Goal: Task Accomplishment & Management: Manage account settings

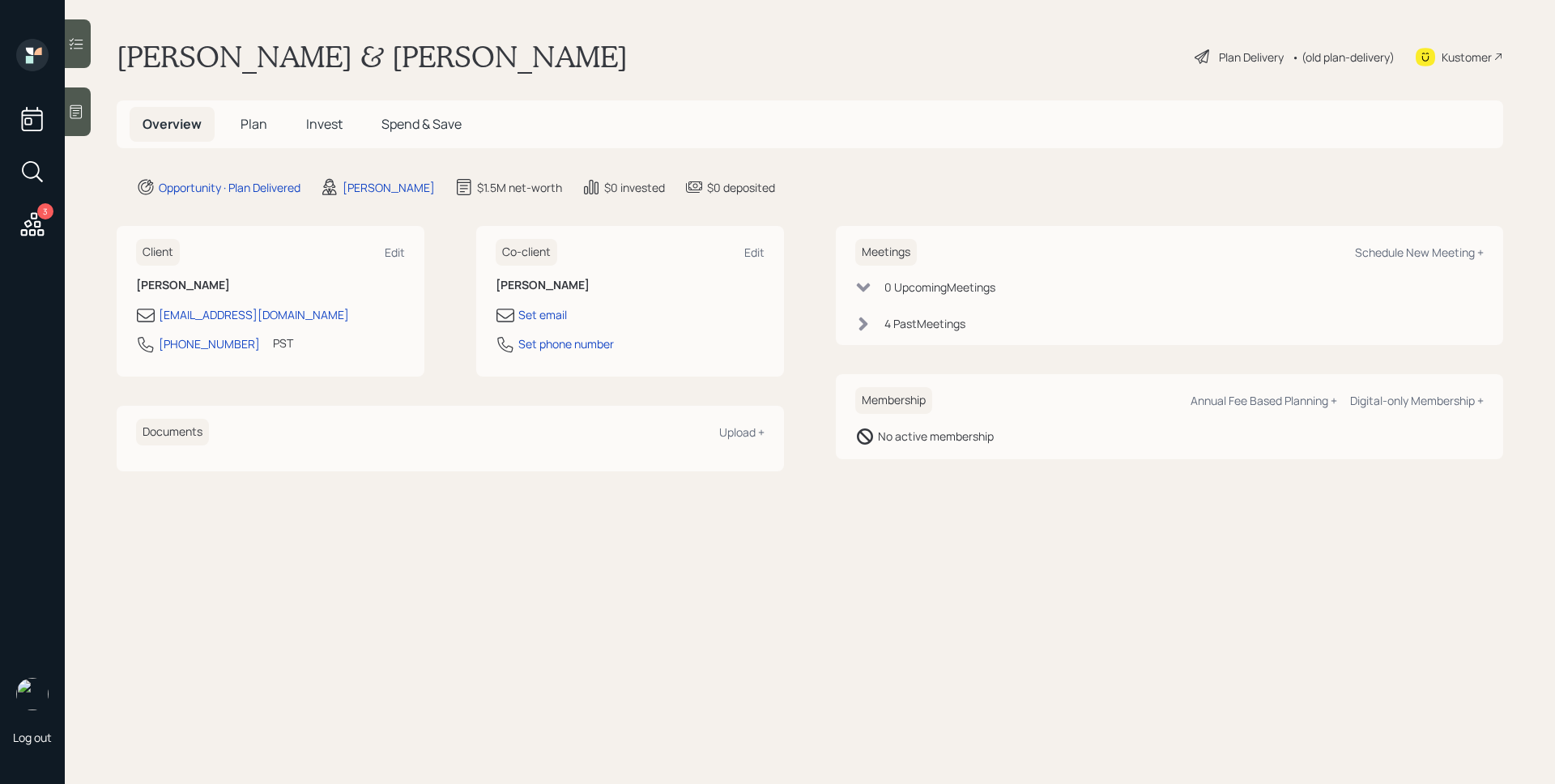
click at [254, 117] on span "Plan" at bounding box center [253, 123] width 27 height 18
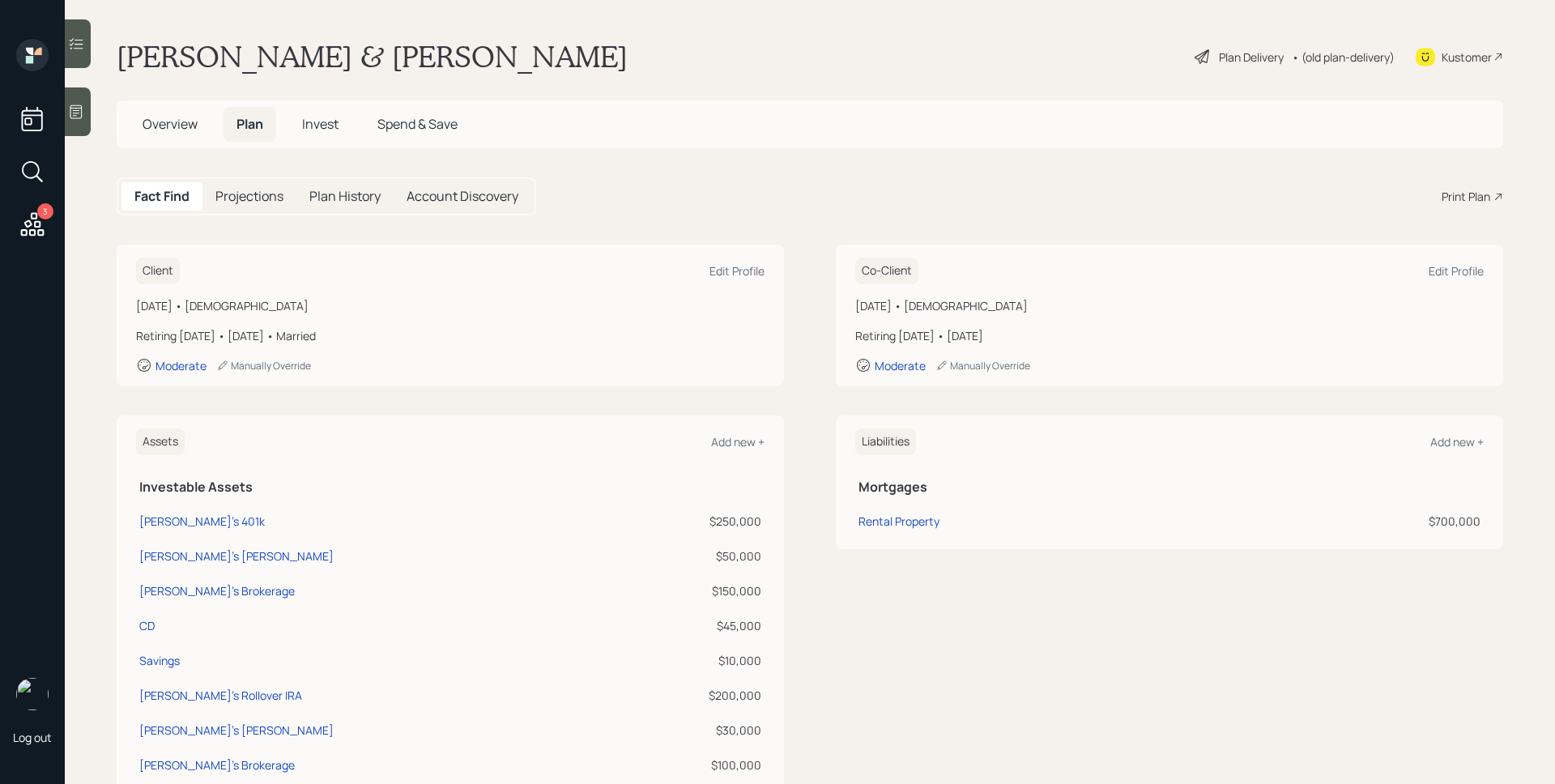
click at [332, 114] on h5 "Invest" at bounding box center [320, 123] width 62 height 35
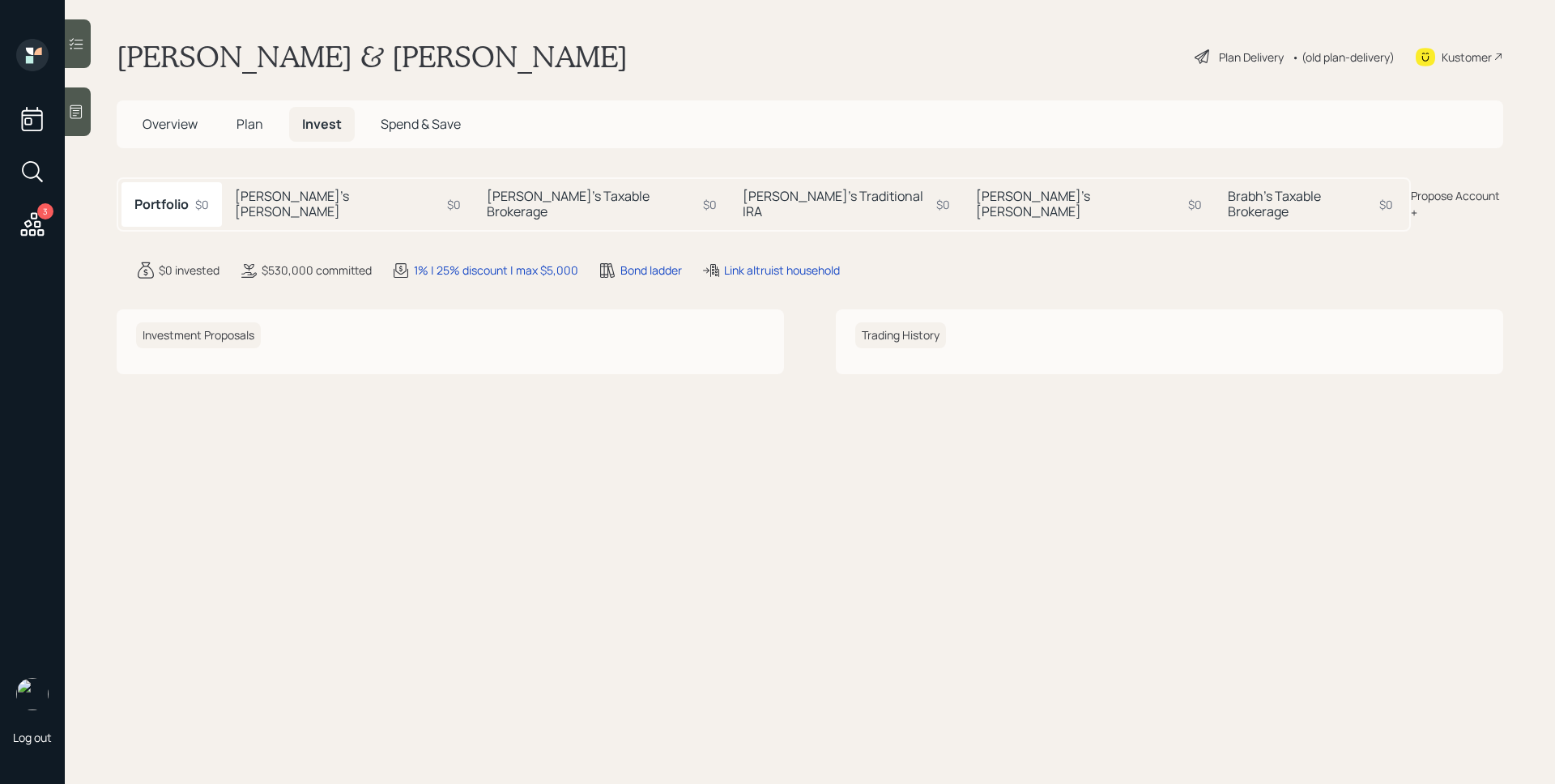
click at [340, 205] on h5 "[PERSON_NAME]'s [PERSON_NAME]" at bounding box center [338, 203] width 205 height 31
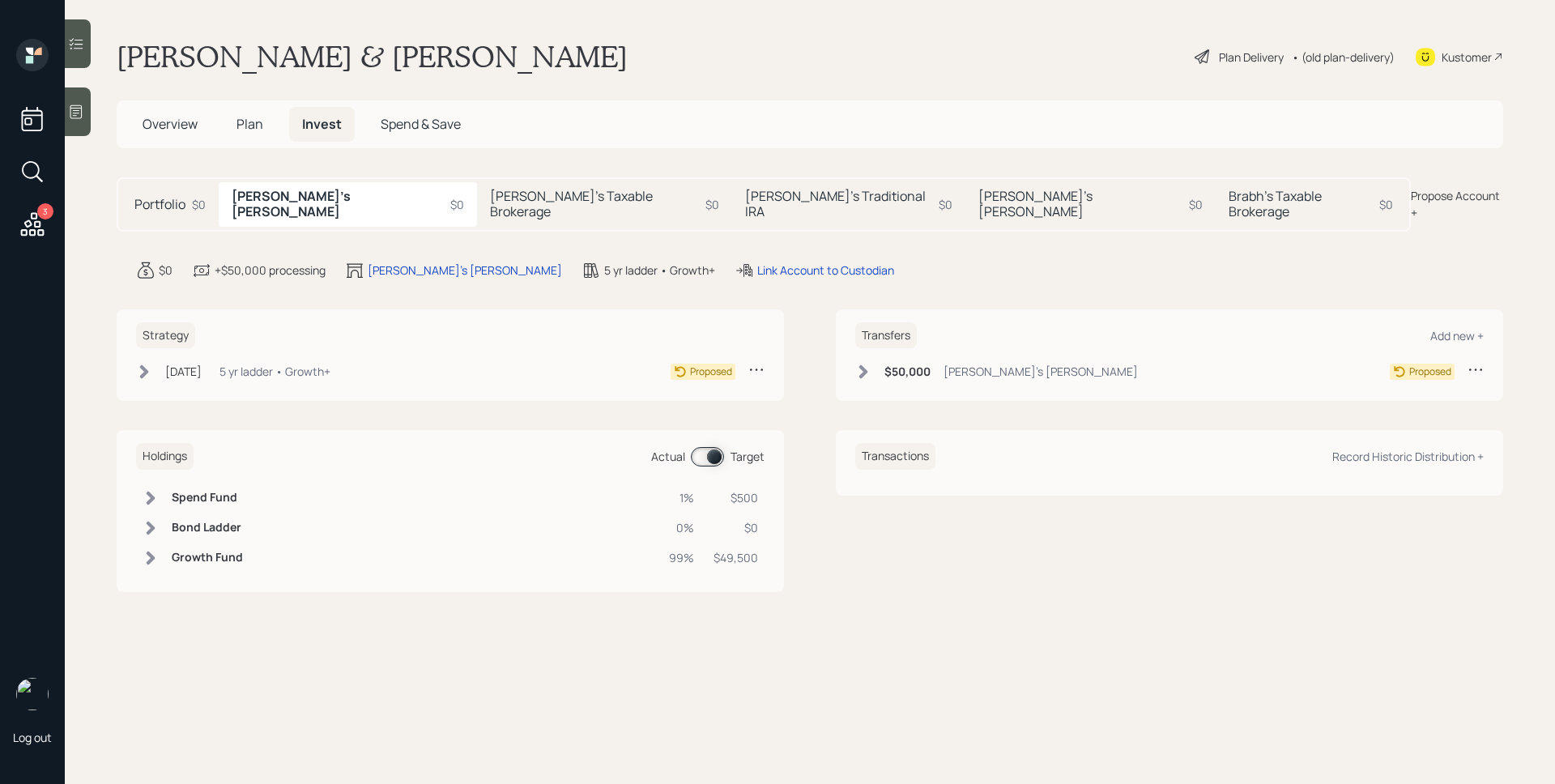
click at [477, 207] on div "Manbeer's Taxable Brokerage $0" at bounding box center [605, 203] width 255 height 43
click at [747, 204] on h5 "Brabh's Traditional IRA" at bounding box center [840, 203] width 187 height 31
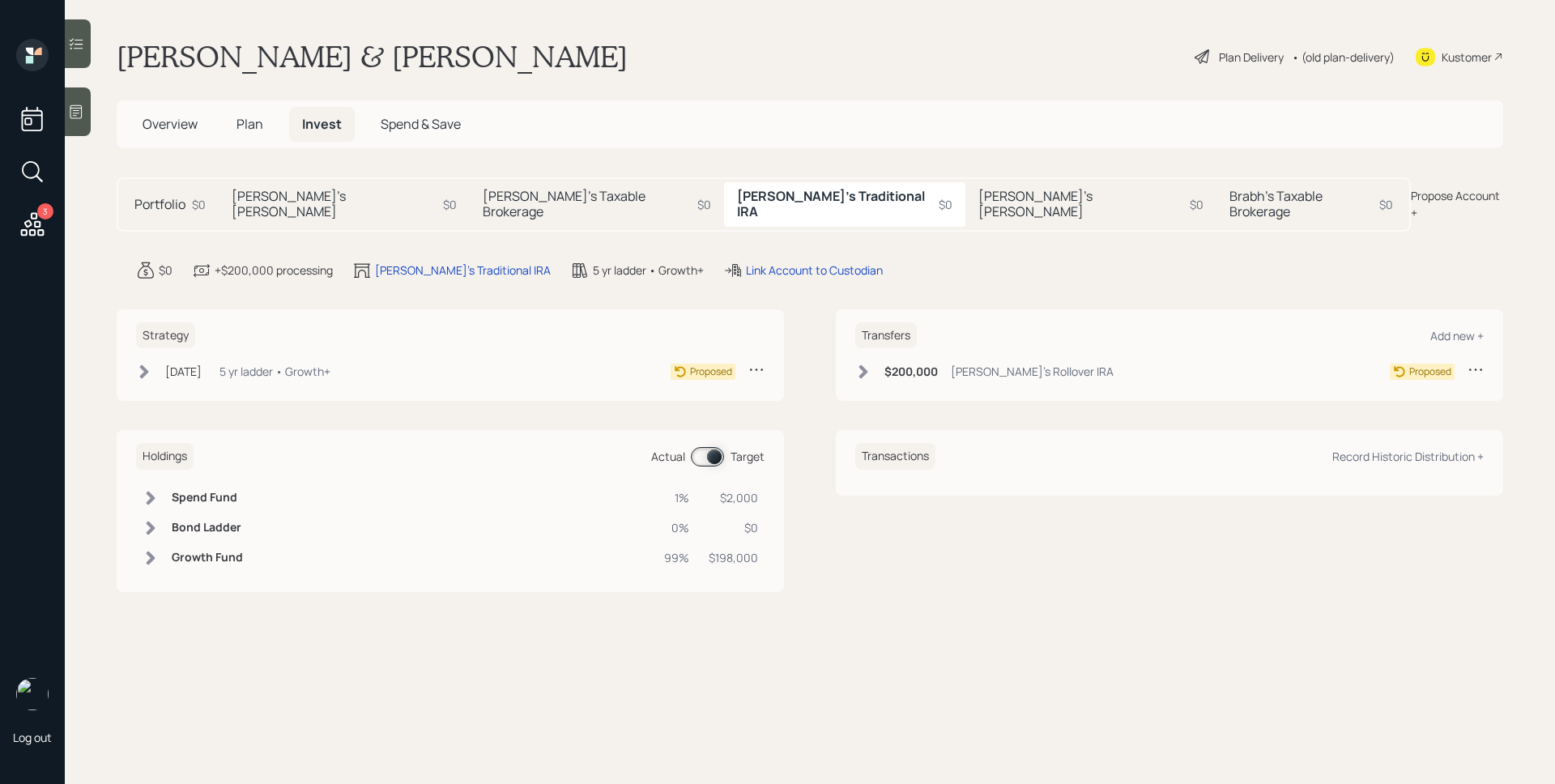
click at [978, 203] on h5 "[PERSON_NAME]'s [PERSON_NAME]" at bounding box center [1080, 203] width 205 height 31
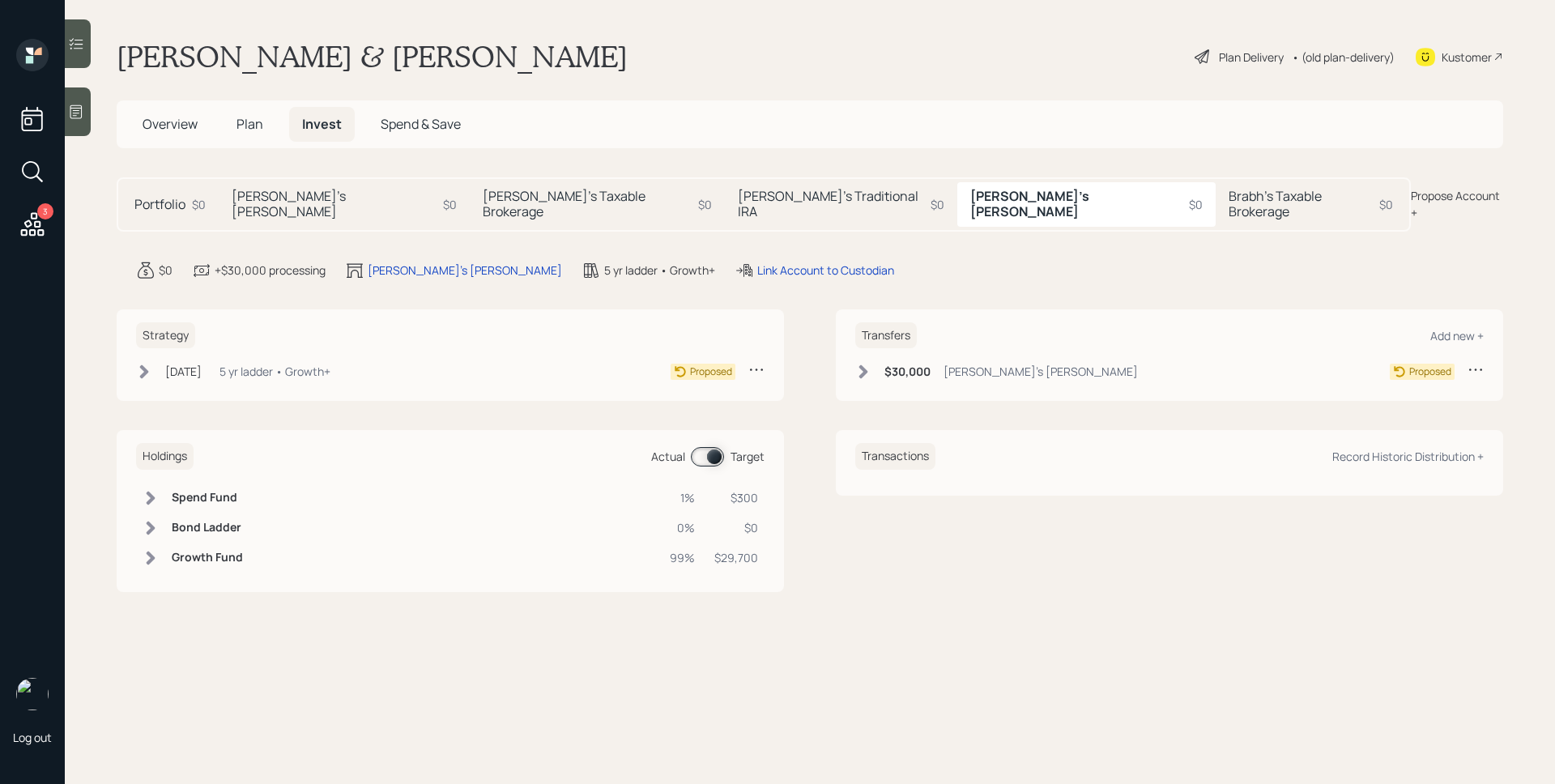
click at [1229, 204] on h5 "Brabh's Taxable Brokerage" at bounding box center [1301, 203] width 144 height 31
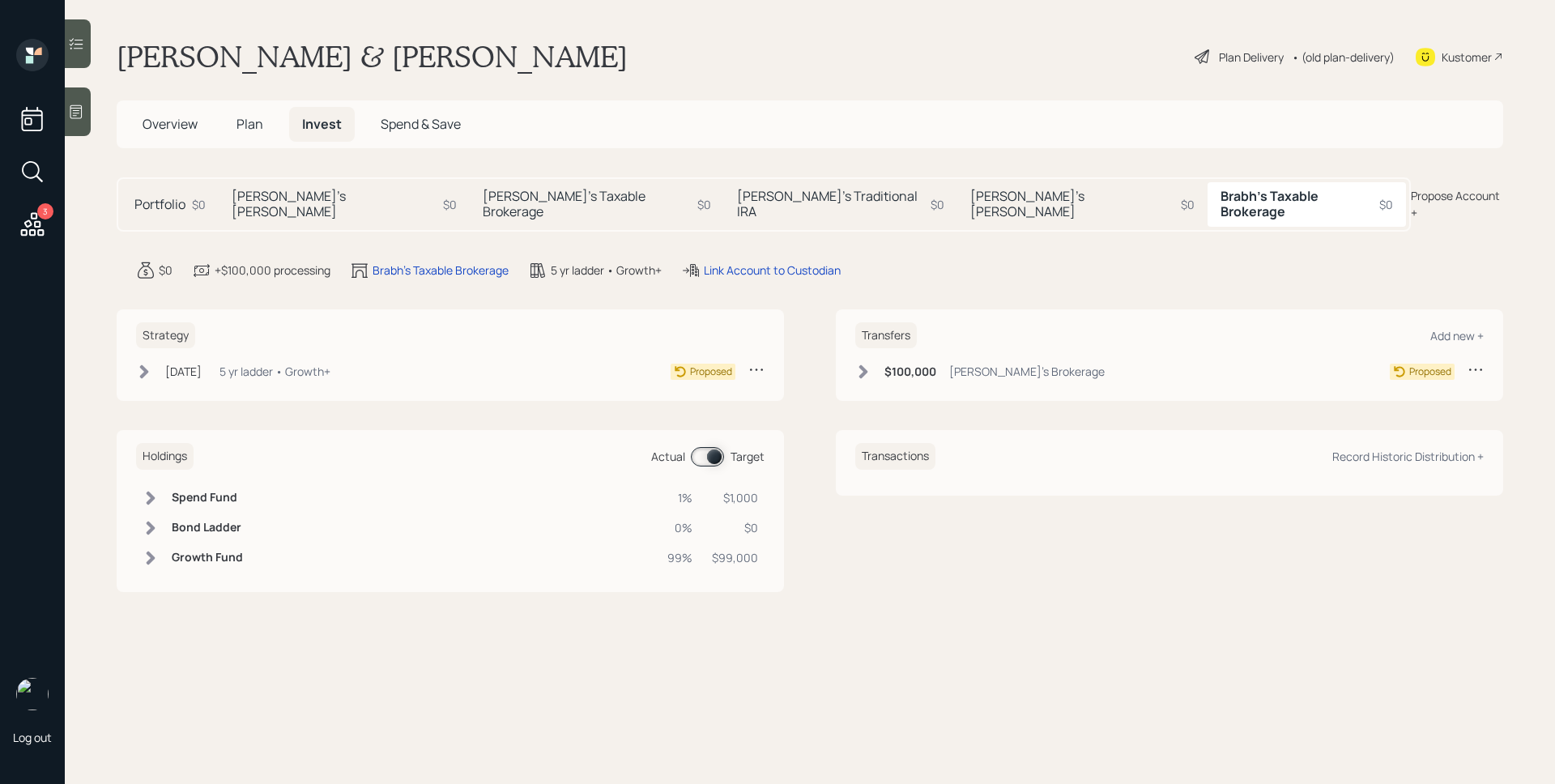
drag, startPoint x: 211, startPoint y: 197, endPoint x: 218, endPoint y: 190, distance: 9.9
click at [212, 197] on div "Portfolio $0" at bounding box center [170, 203] width 97 height 43
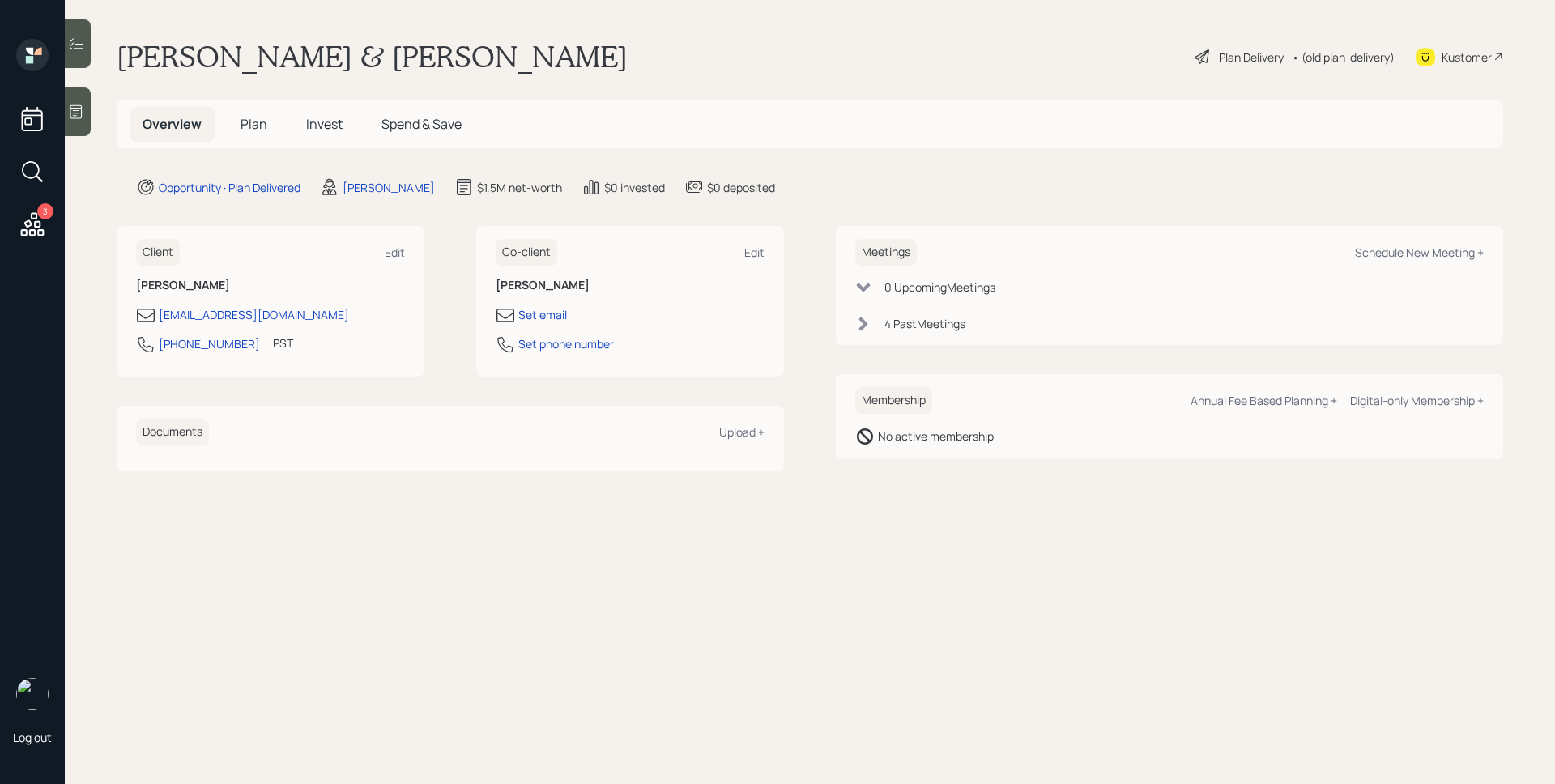
click at [252, 115] on span "Plan" at bounding box center [253, 123] width 27 height 18
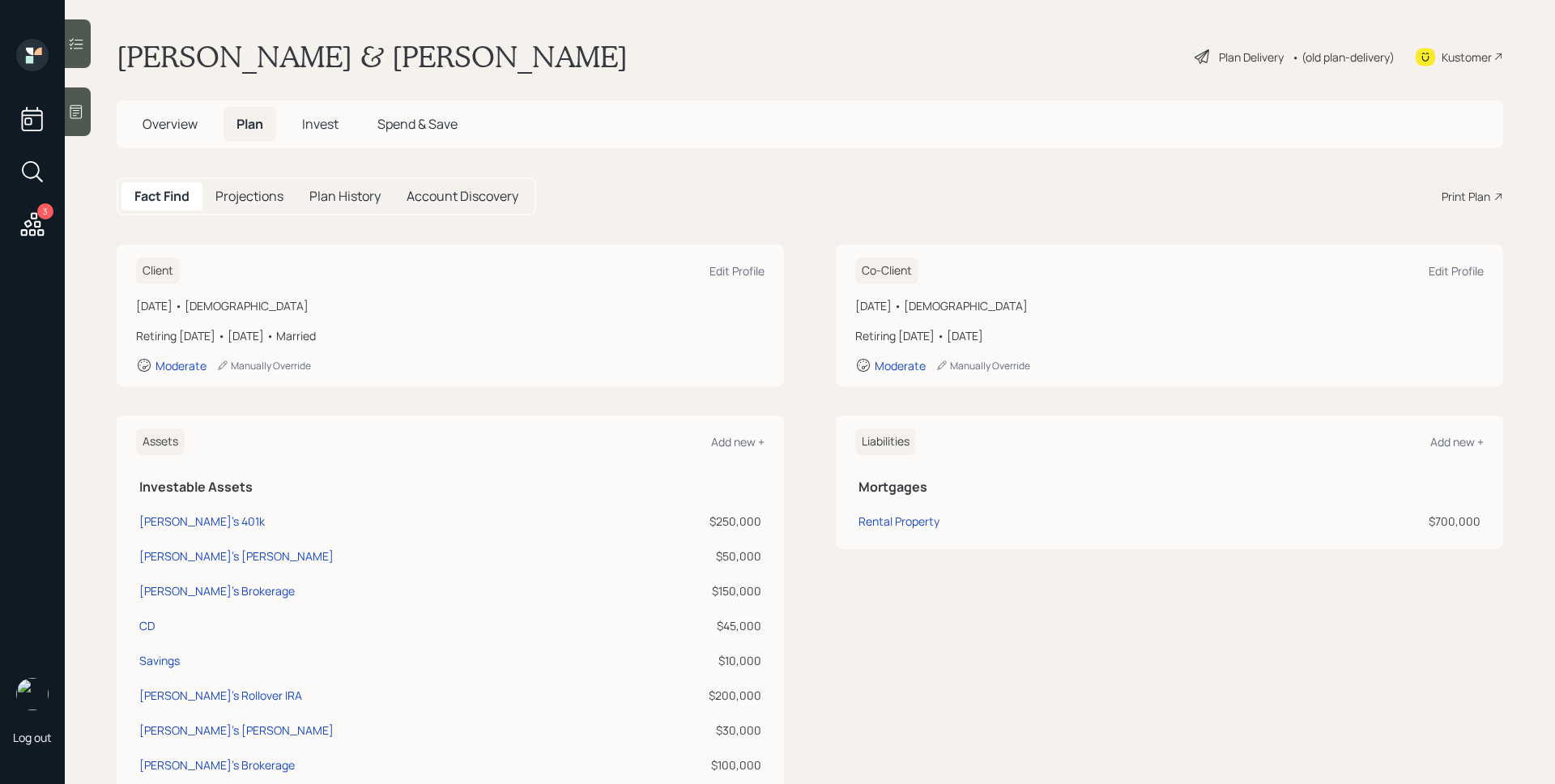
click at [1246, 58] on div "Plan Delivery" at bounding box center [1252, 56] width 65 height 17
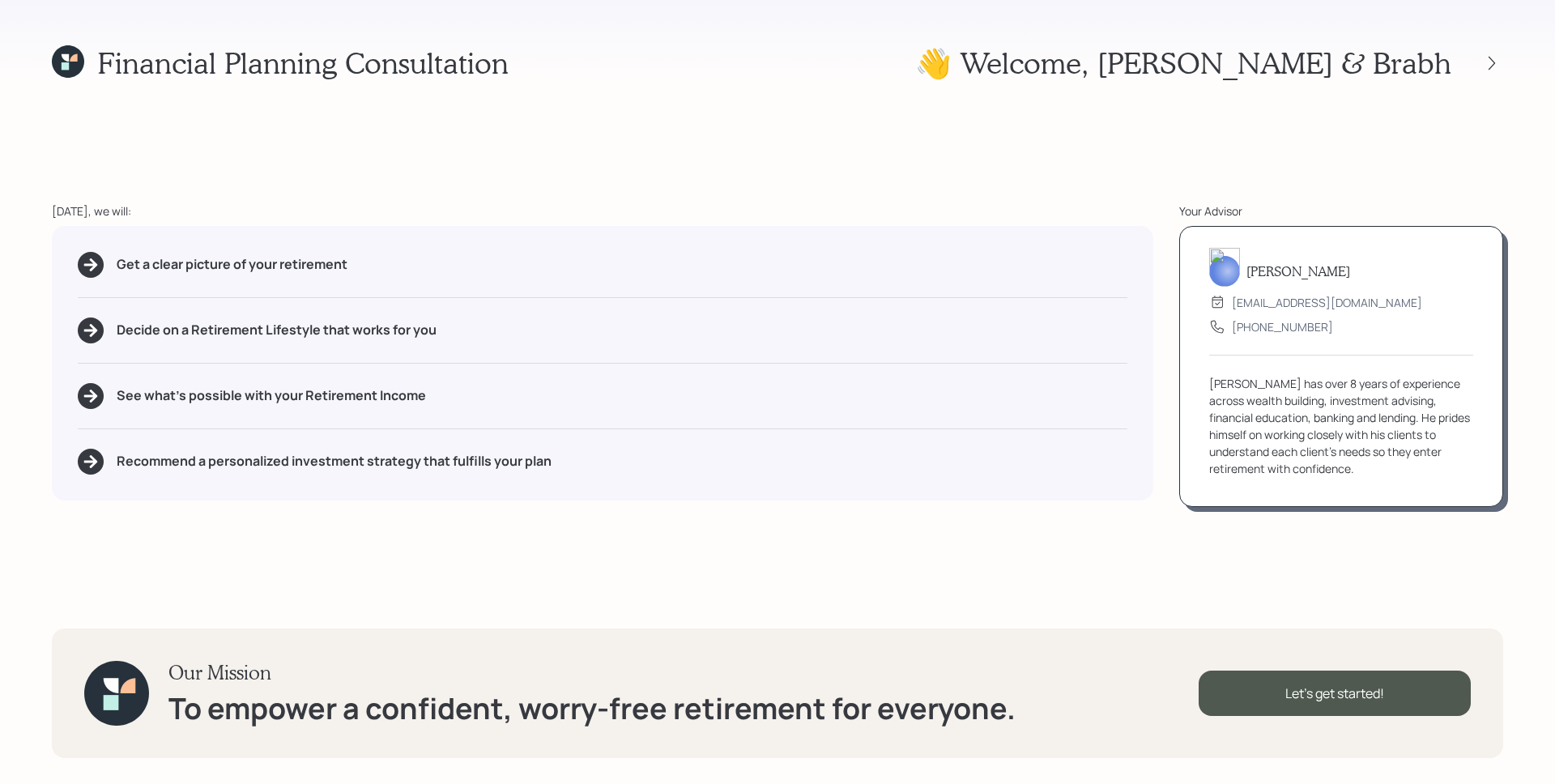
click at [1507, 55] on div "Financial Planning Consultation 👋 Welcome , [PERSON_NAME] & Brabh [DATE], we wi…" at bounding box center [778, 392] width 1555 height 784
click at [1498, 56] on icon at bounding box center [1492, 63] width 16 height 16
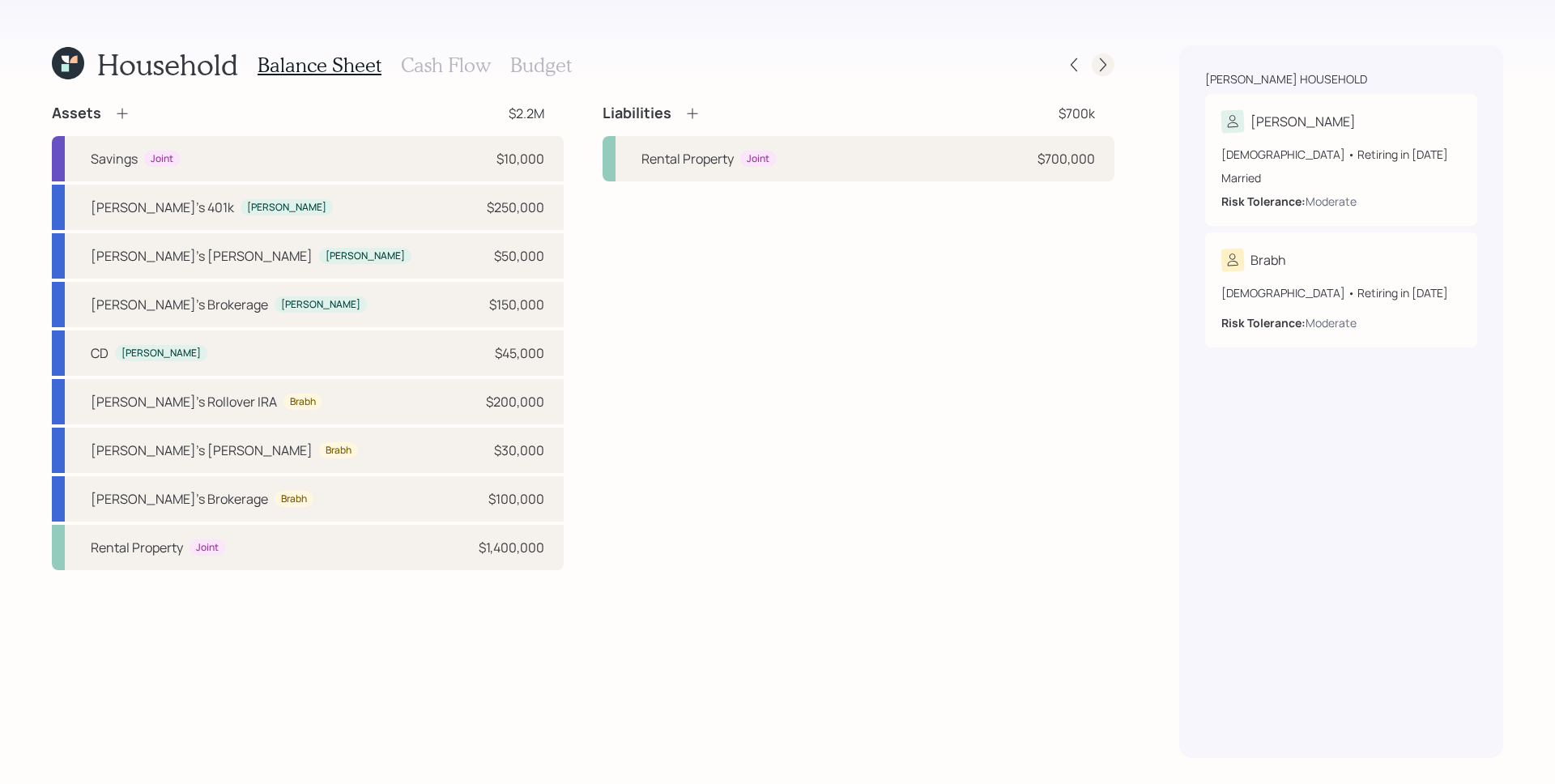
click at [1097, 60] on icon at bounding box center [1103, 64] width 16 height 16
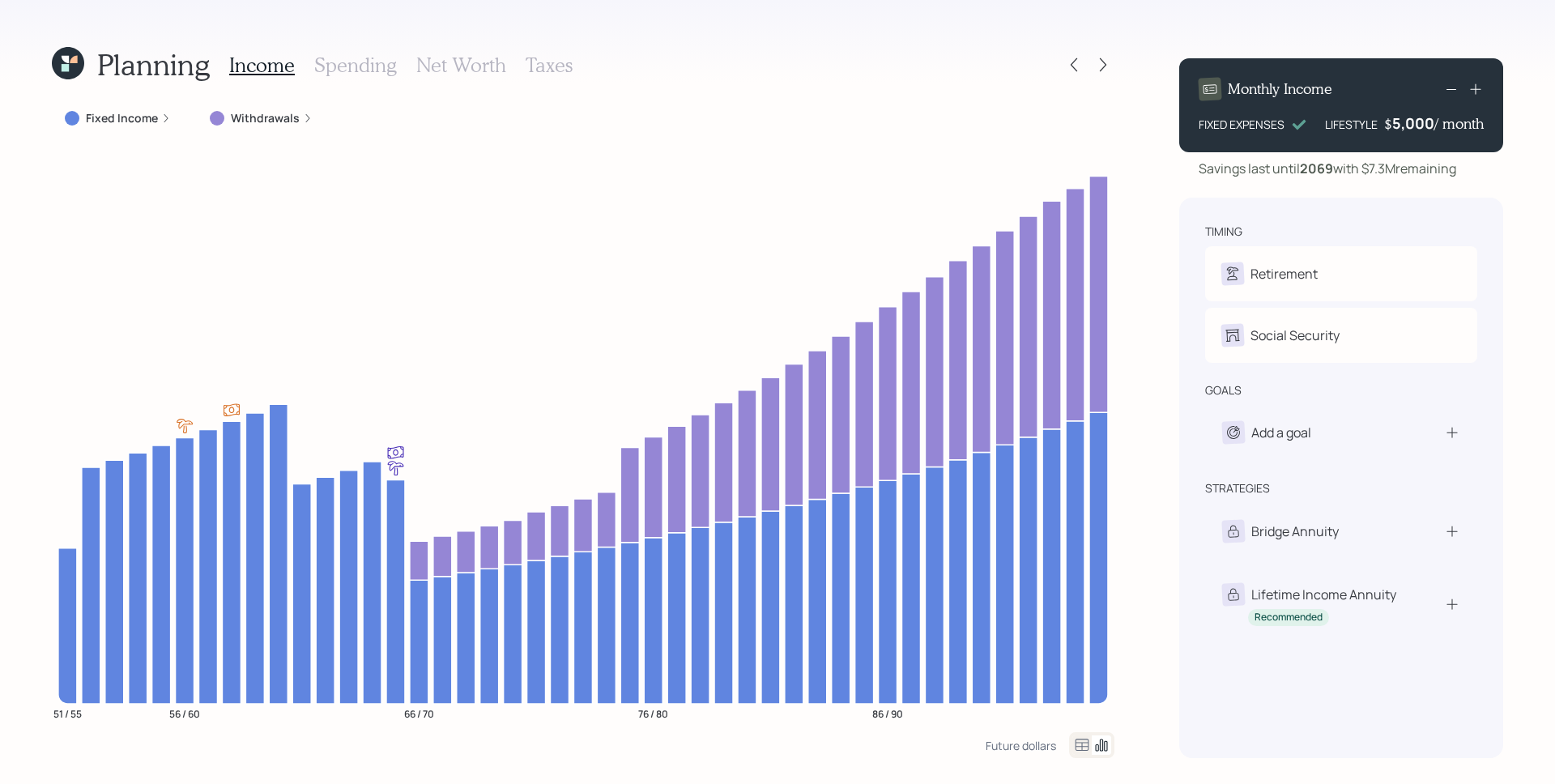
click at [129, 118] on label "Fixed Income" at bounding box center [122, 118] width 72 height 16
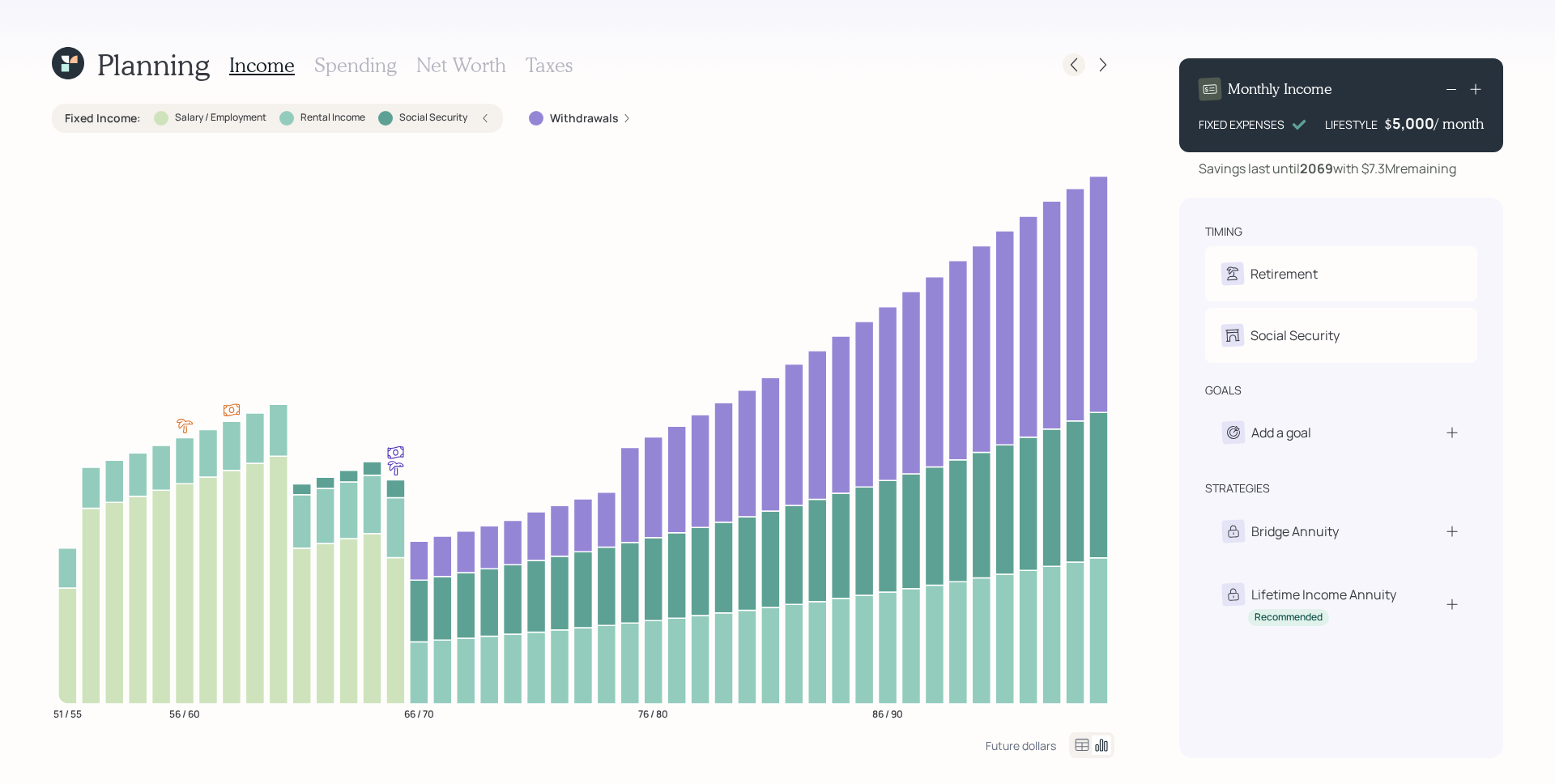
click at [1071, 55] on div at bounding box center [1074, 64] width 23 height 23
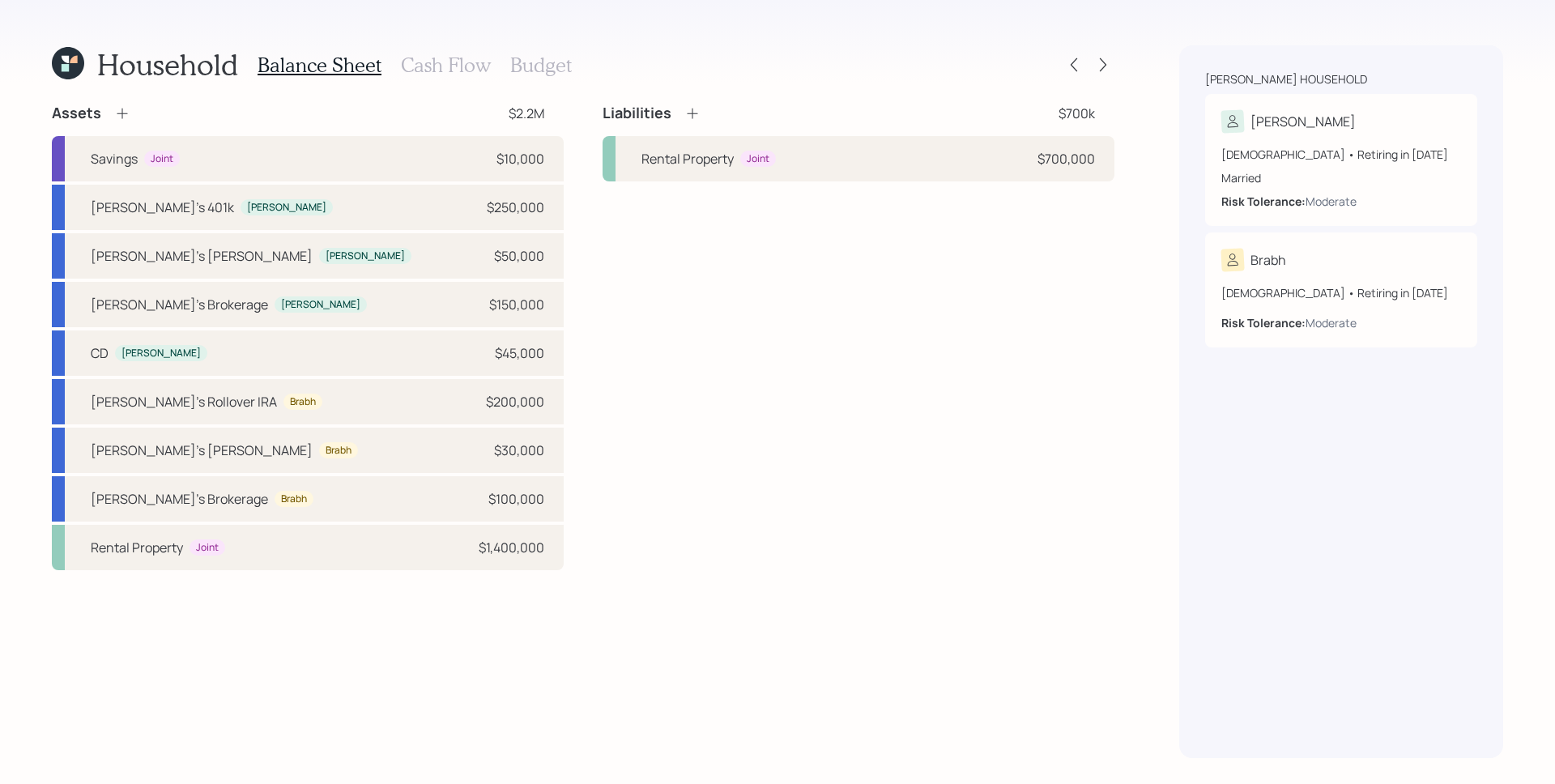
click at [439, 58] on h3 "Cash Flow" at bounding box center [446, 65] width 90 height 24
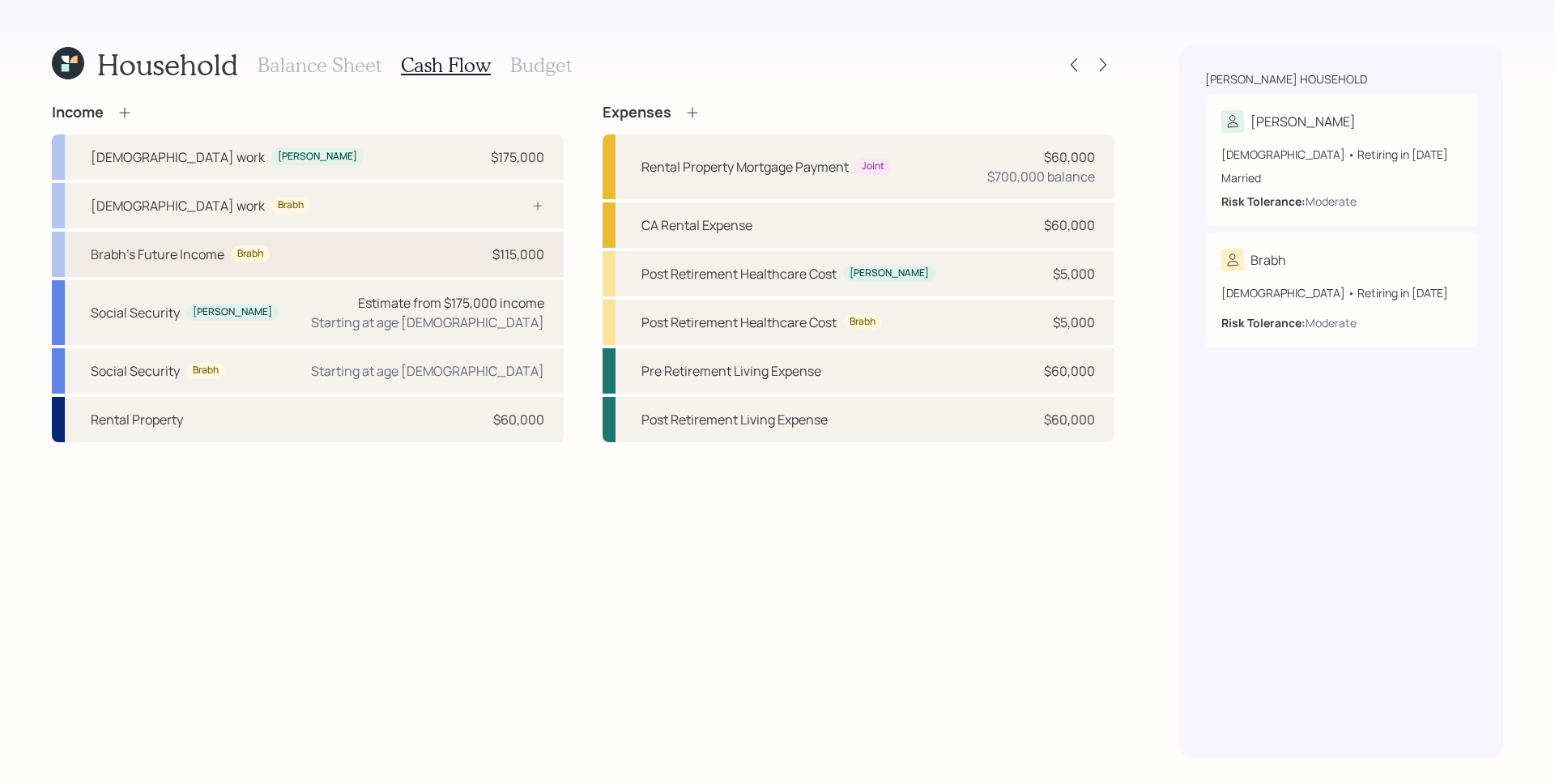
click at [402, 259] on div "Brabh's Future Income Brabh $115,000" at bounding box center [307, 254] width 512 height 45
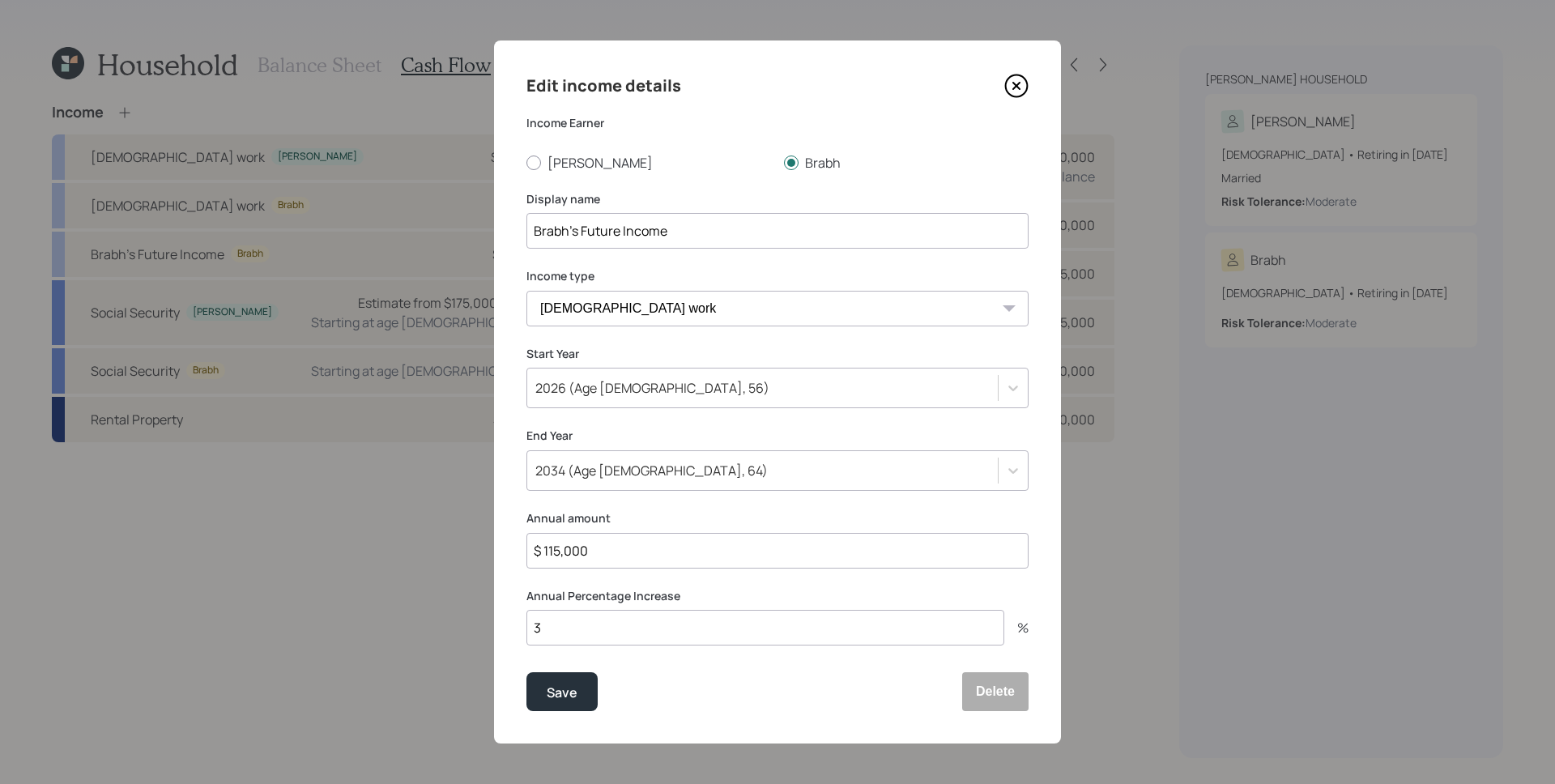
click at [1014, 89] on icon at bounding box center [1017, 86] width 25 height 25
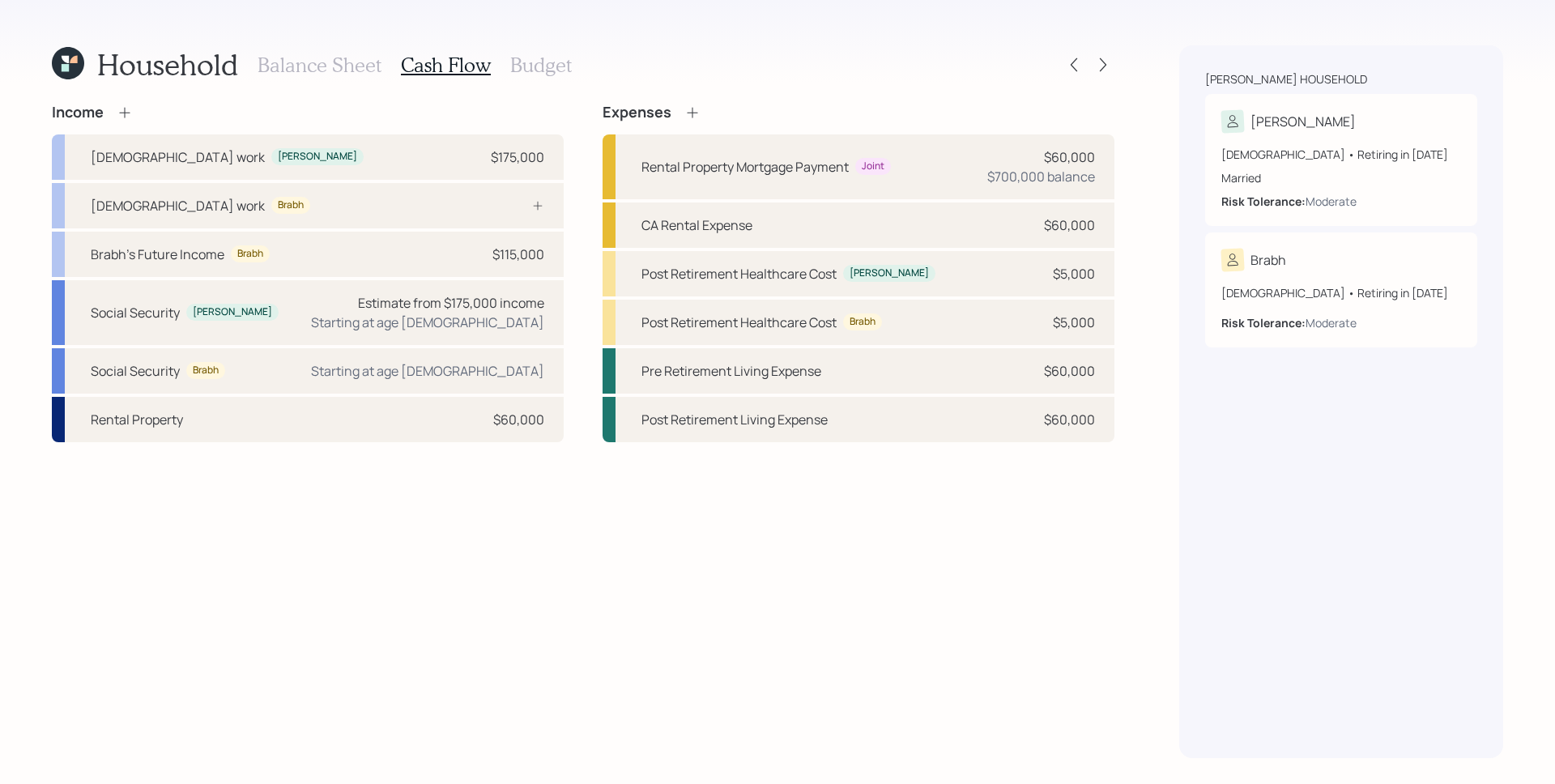
click at [70, 59] on icon at bounding box center [67, 63] width 33 height 33
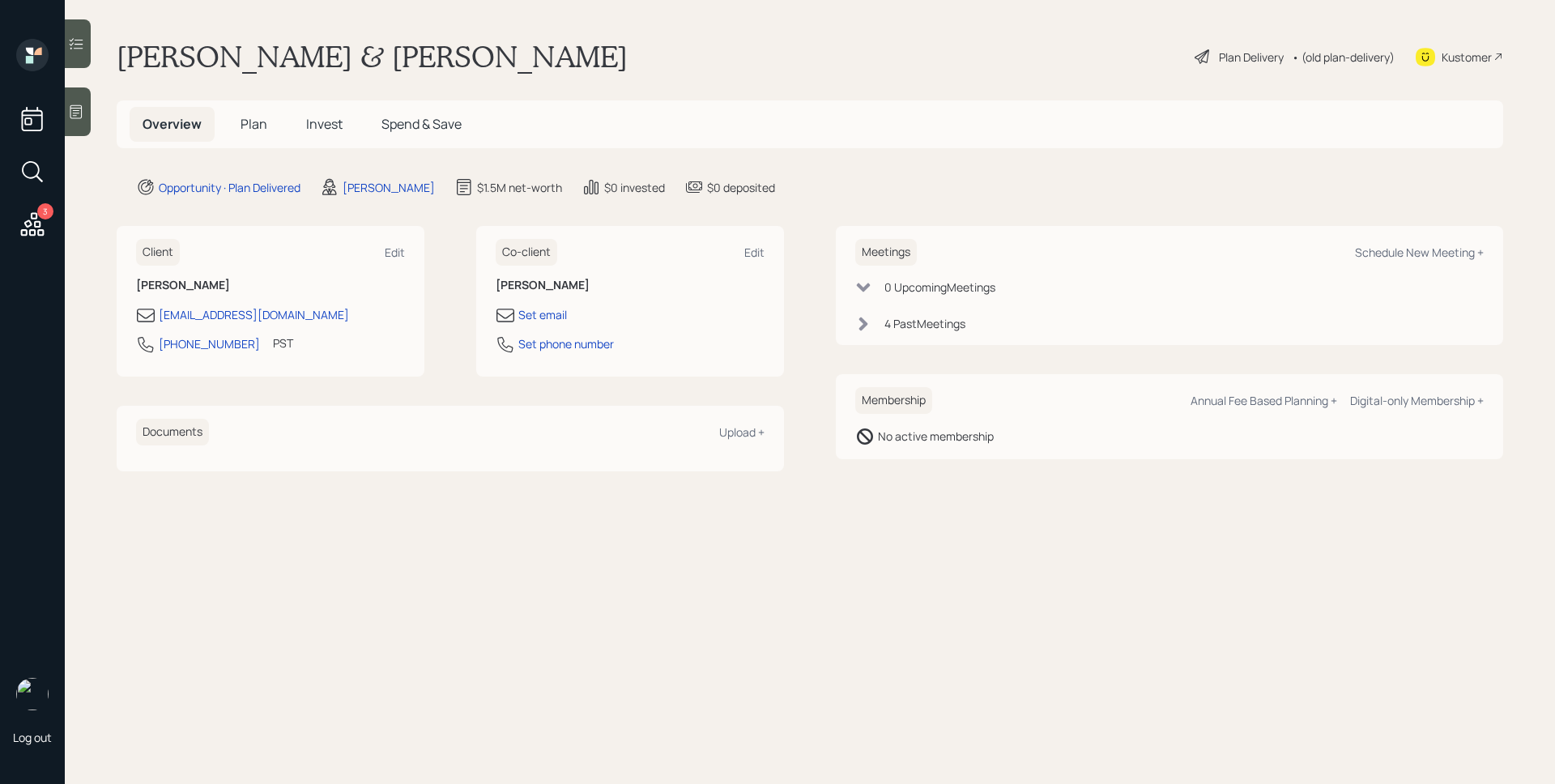
click at [30, 218] on icon at bounding box center [33, 224] width 30 height 30
